Goal: Transaction & Acquisition: Purchase product/service

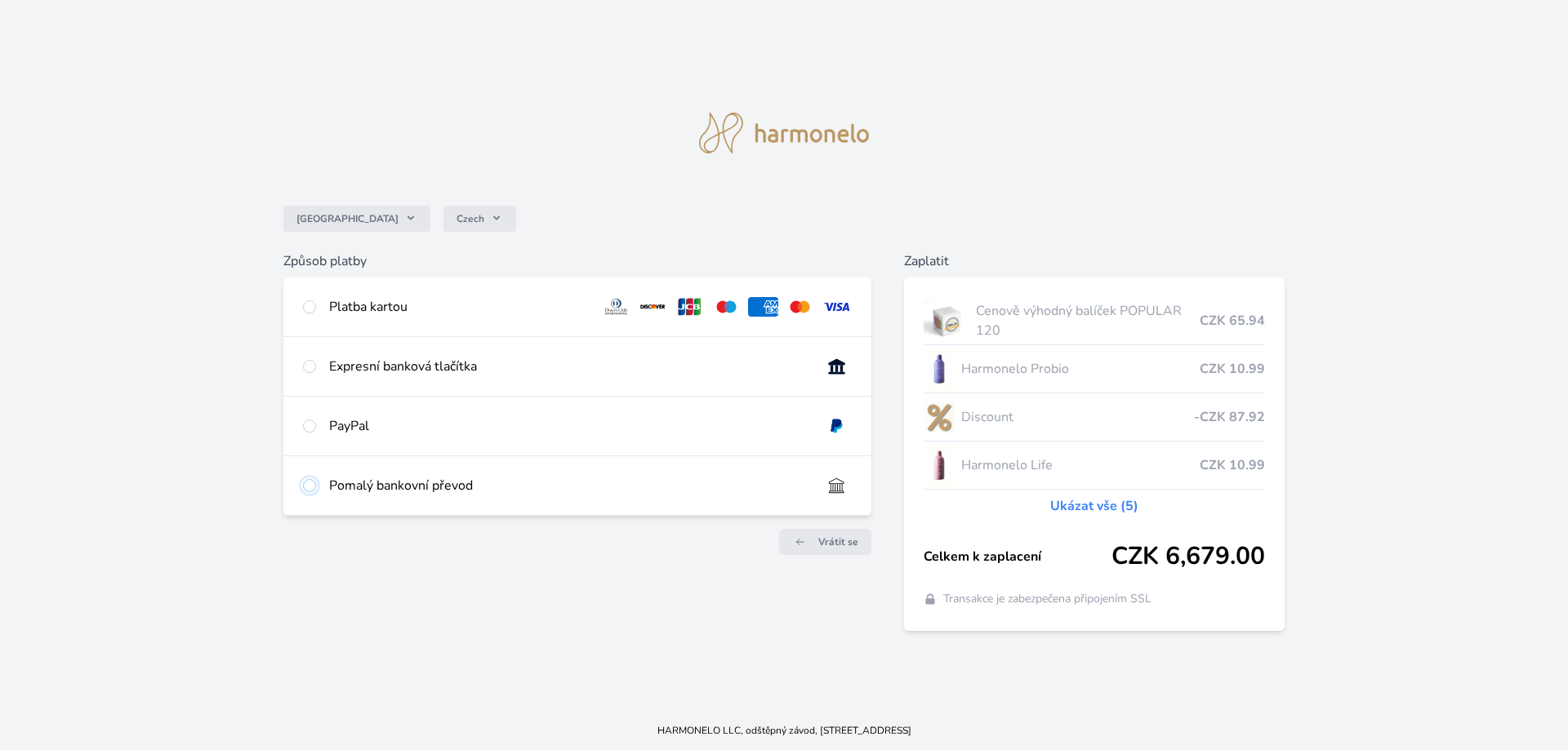
click at [311, 481] on input "radio" at bounding box center [310, 486] width 13 height 13
radio input "true"
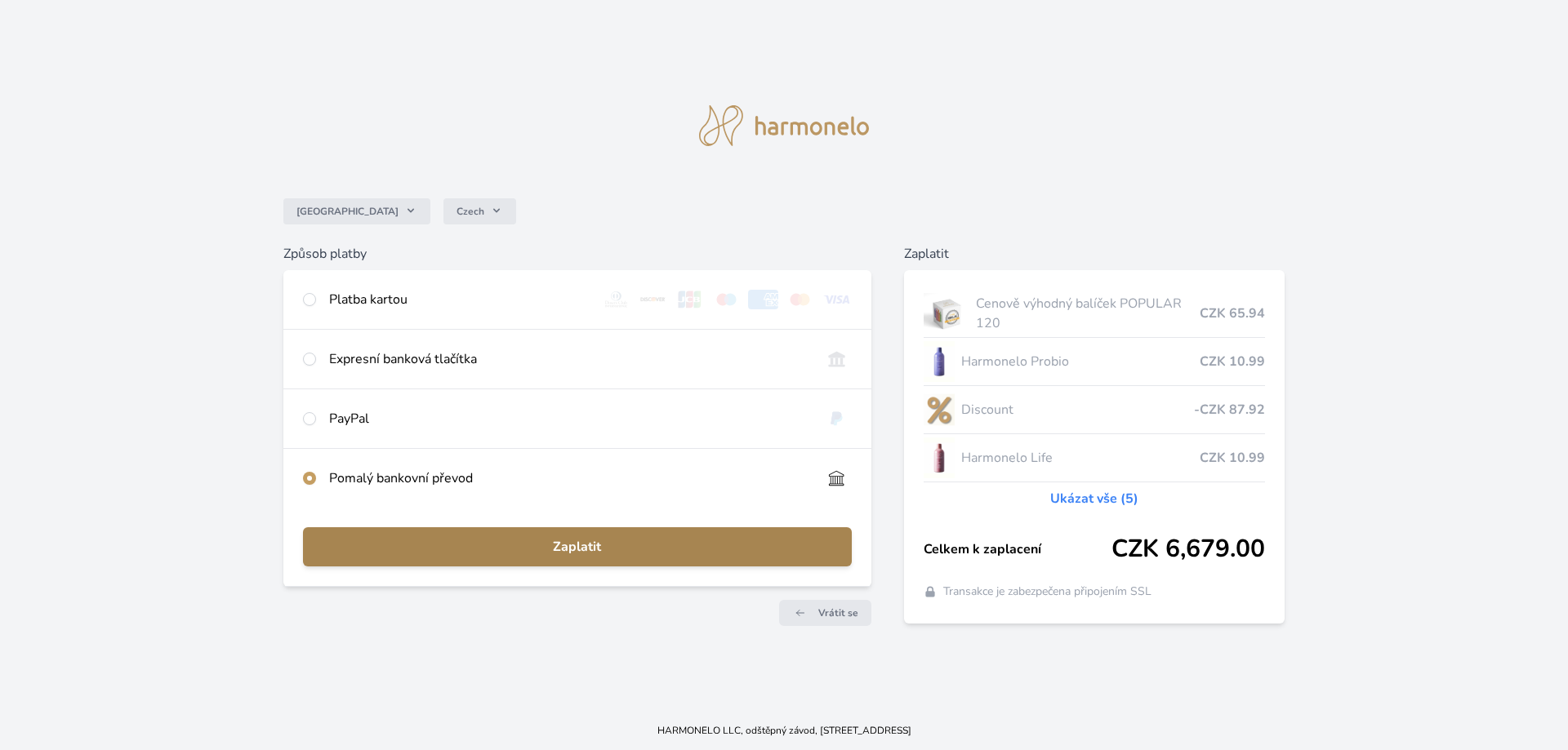
click at [683, 556] on span "Zaplatit" at bounding box center [578, 547] width 523 height 20
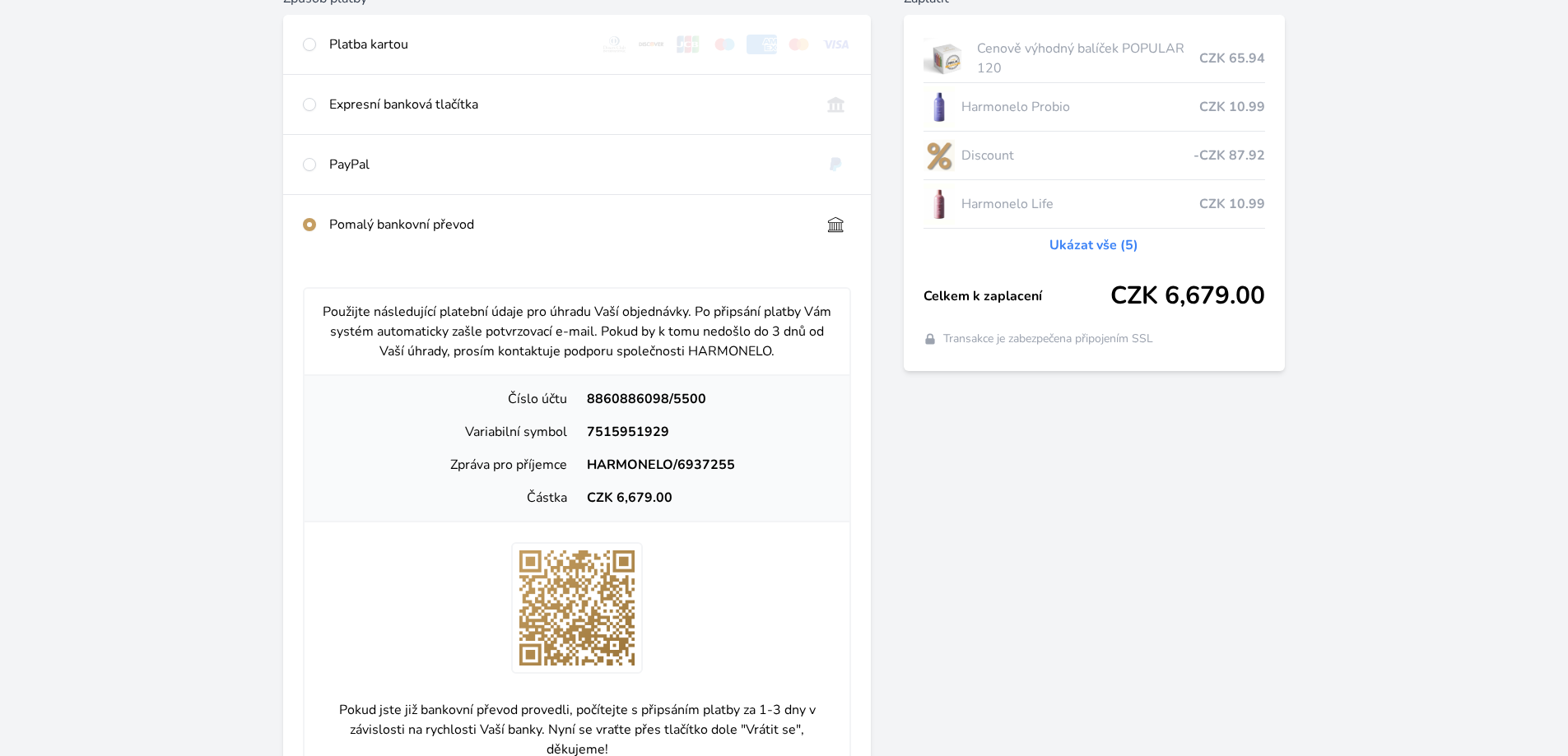
scroll to position [247, 0]
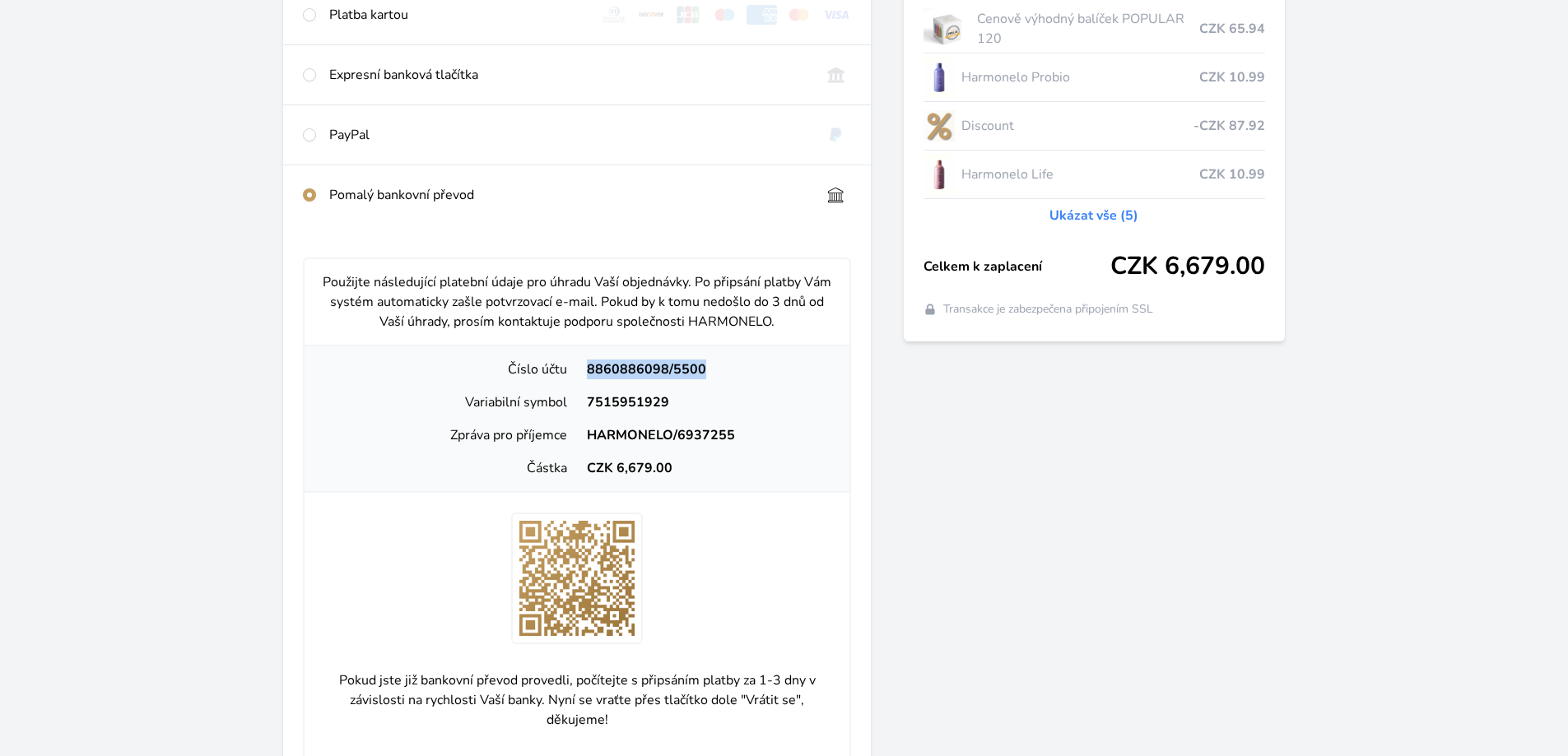
drag, startPoint x: 715, startPoint y: 368, endPoint x: 582, endPoint y: 380, distance: 133.5
click at [582, 380] on div "Číslo účtu 8860886098/5500" at bounding box center [577, 369] width 532 height 33
copy div "8860886098/5500"
drag, startPoint x: 679, startPoint y: 466, endPoint x: 619, endPoint y: 469, distance: 60.1
click at [619, 469] on div "CZK 6,679.00" at bounding box center [706, 468] width 259 height 20
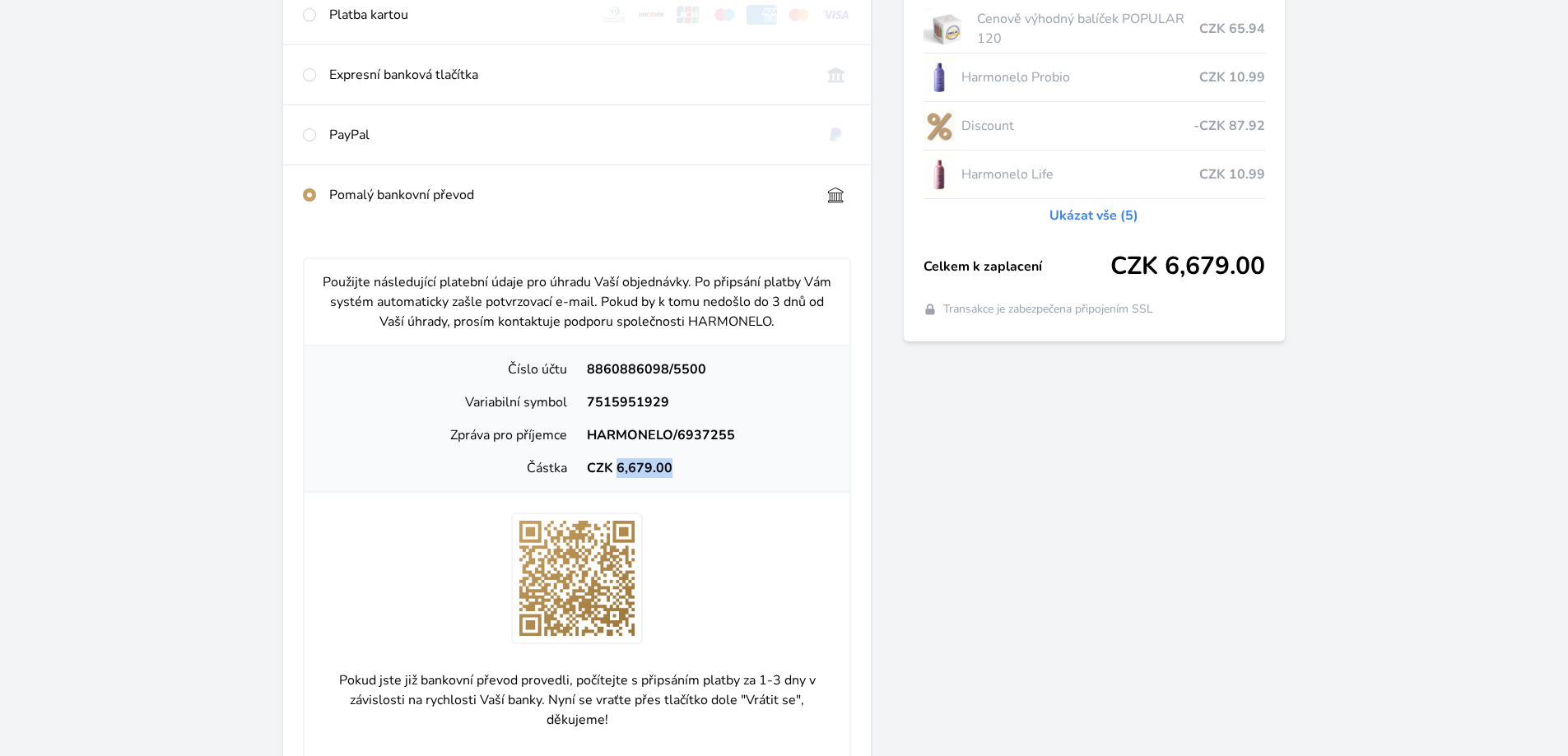
copy div "6,679.00"
drag, startPoint x: 677, startPoint y: 398, endPoint x: 587, endPoint y: 413, distance: 91.2
click at [587, 413] on div "Variabilní symbol 7515951929" at bounding box center [577, 402] width 532 height 33
copy div "7515951929"
